Goal: Complete application form

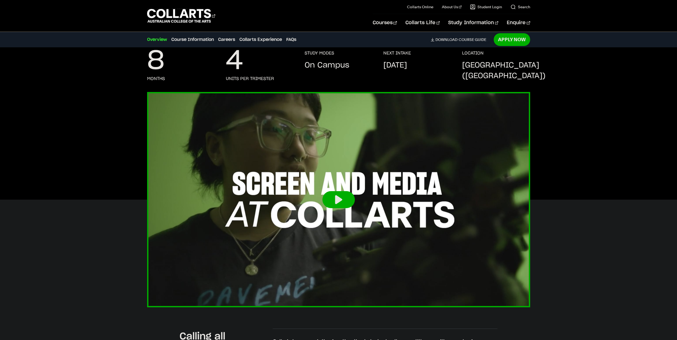
scroll to position [89, 0]
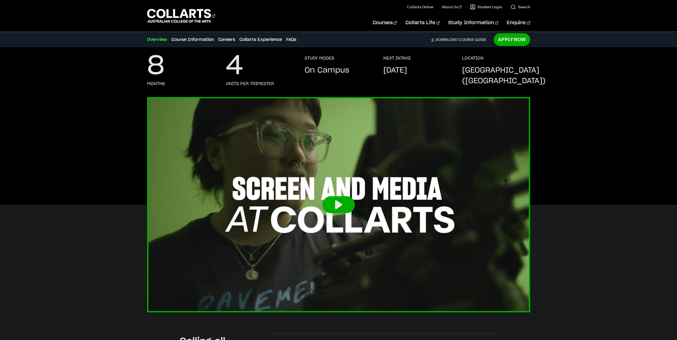
click at [335, 209] on button at bounding box center [339, 204] width 32 height 17
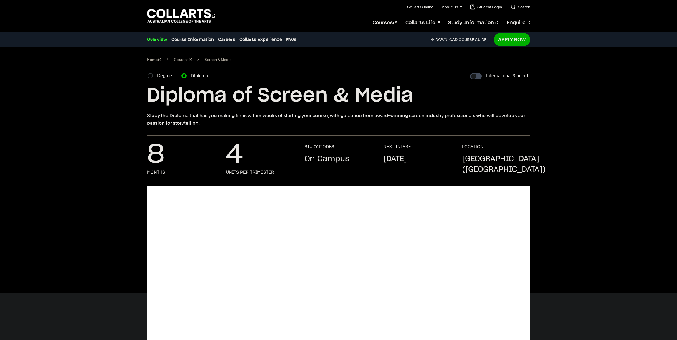
click at [475, 77] on input "International Student" at bounding box center [476, 76] width 12 height 6
checkbox input "true"
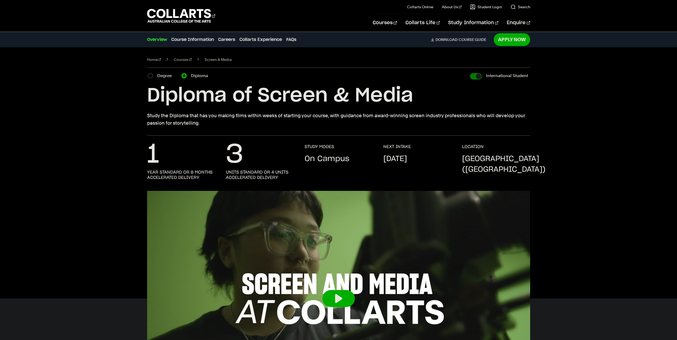
click at [475, 78] on input "International Student" at bounding box center [476, 76] width 12 height 6
checkbox input "false"
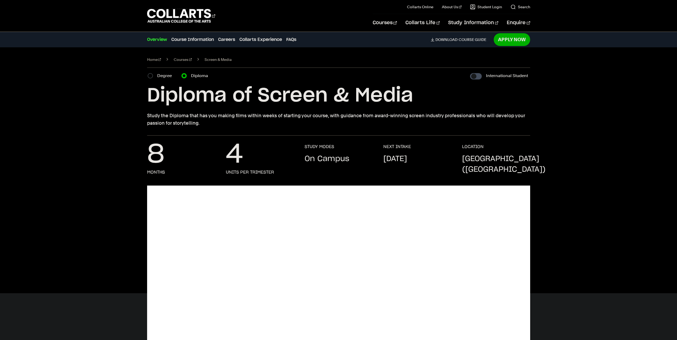
click at [475, 78] on input "International Student" at bounding box center [476, 76] width 12 height 6
checkbox input "true"
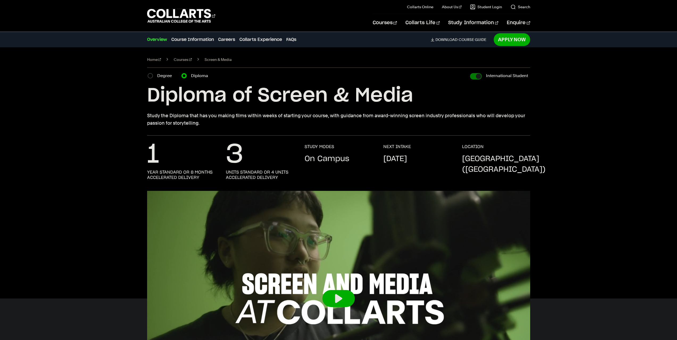
click at [475, 78] on input "International Student" at bounding box center [476, 76] width 12 height 6
checkbox input "false"
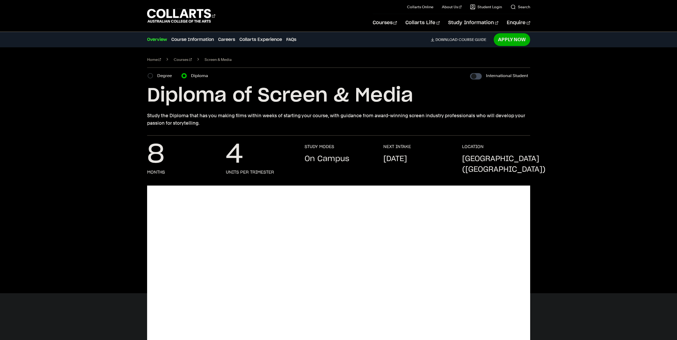
click at [475, 78] on input "International Student" at bounding box center [476, 76] width 12 height 6
checkbox input "true"
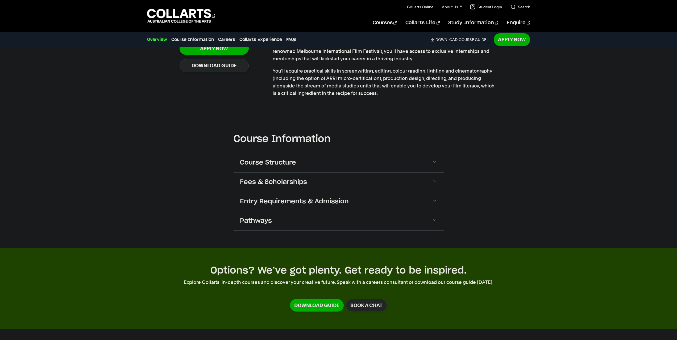
scroll to position [355, 0]
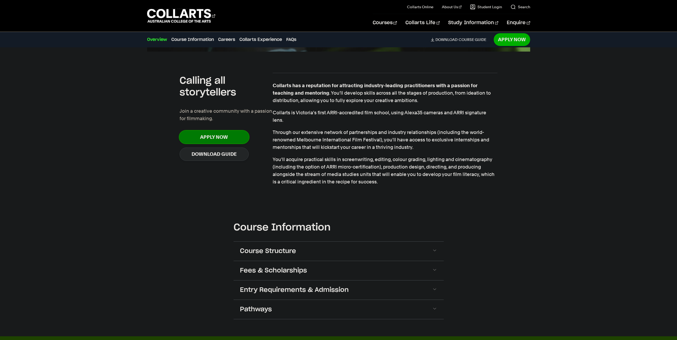
click at [216, 134] on link "Apply Now" at bounding box center [214, 137] width 69 height 13
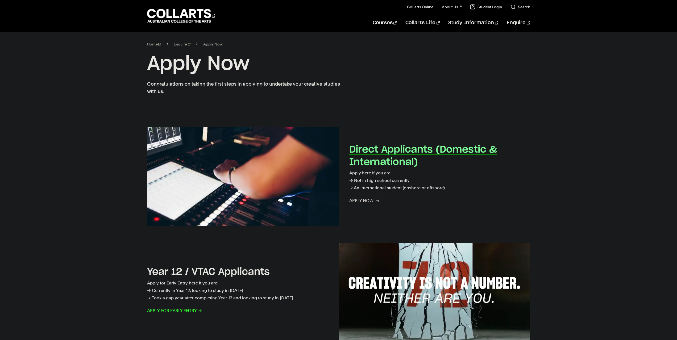
click at [369, 200] on span "Apply now" at bounding box center [364, 200] width 30 height 7
